Goal: Task Accomplishment & Management: Manage account settings

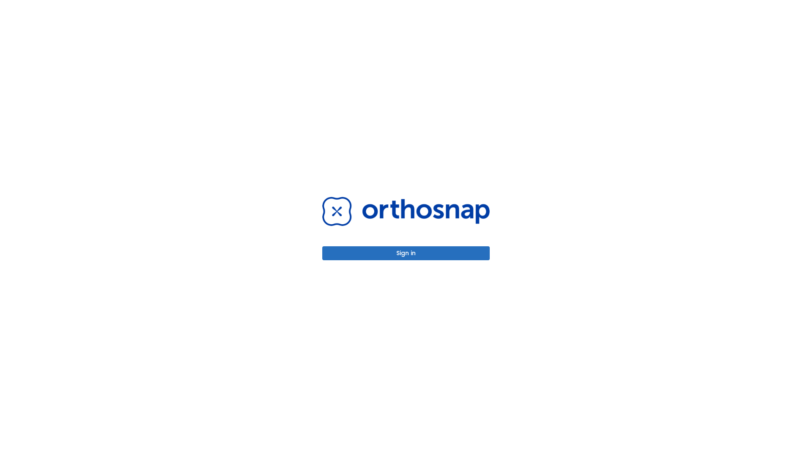
click at [406, 253] on button "Sign in" at bounding box center [406, 253] width 168 height 14
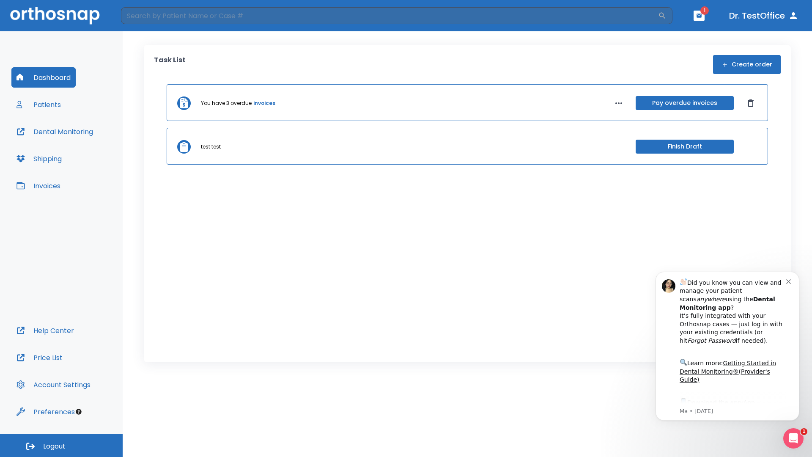
click at [61, 445] on span "Logout" at bounding box center [54, 446] width 22 height 9
